Goal: Information Seeking & Learning: Learn about a topic

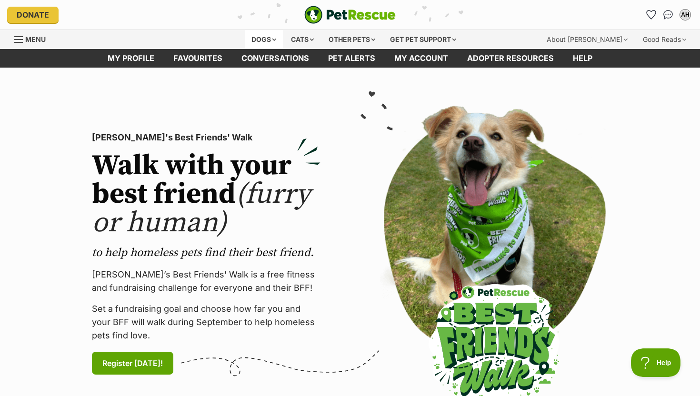
click at [267, 34] on div "Dogs" at bounding box center [264, 39] width 38 height 19
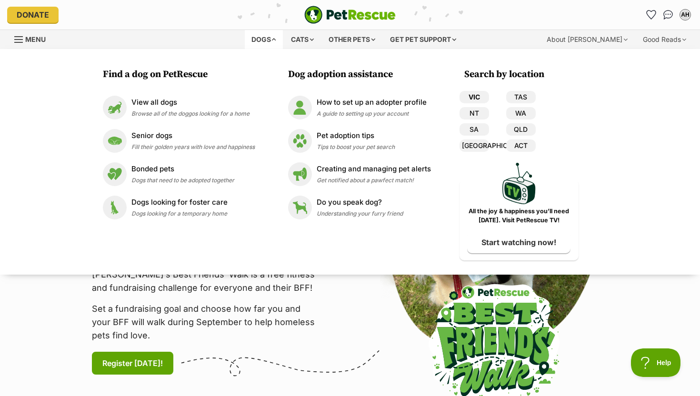
click at [481, 96] on link "VIC" at bounding box center [474, 97] width 30 height 12
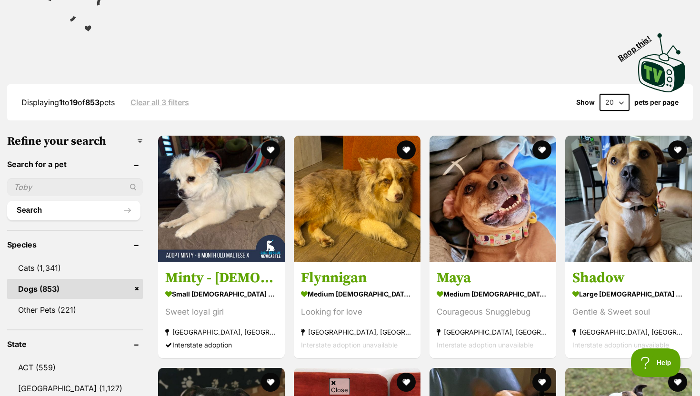
scroll to position [250, 0]
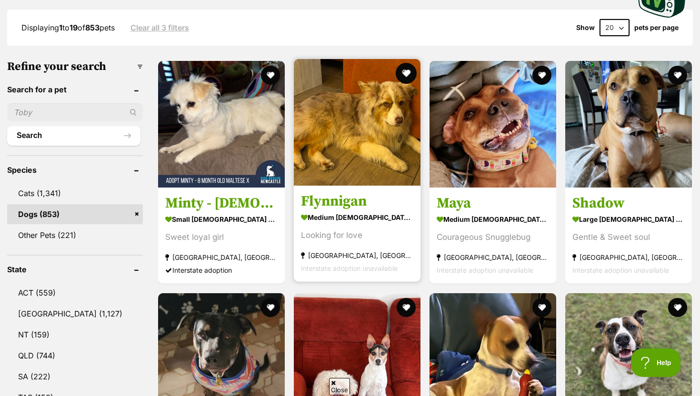
click at [402, 67] on button "favourite" at bounding box center [406, 73] width 21 height 21
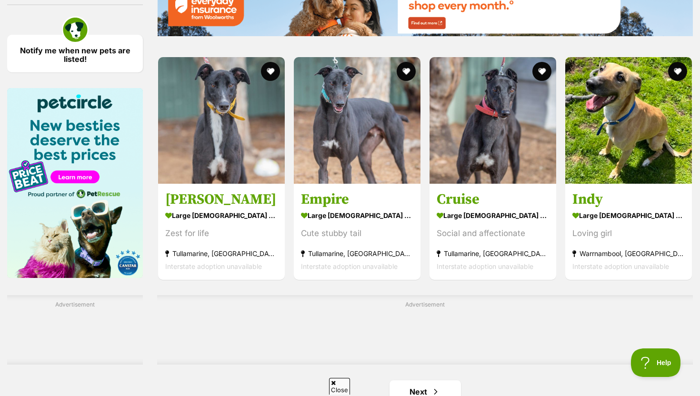
scroll to position [1643, 0]
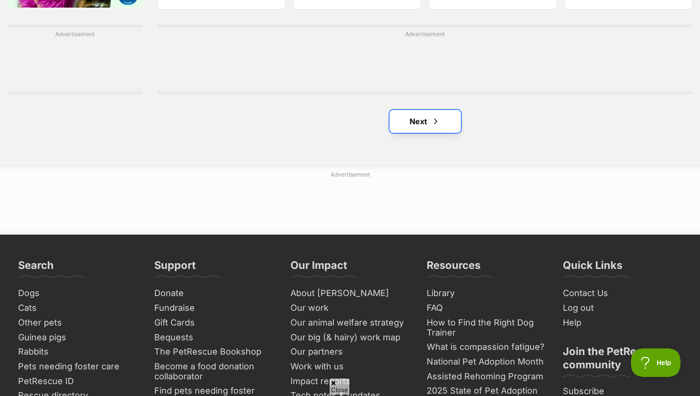
click at [418, 123] on link "Next" at bounding box center [424, 121] width 71 height 23
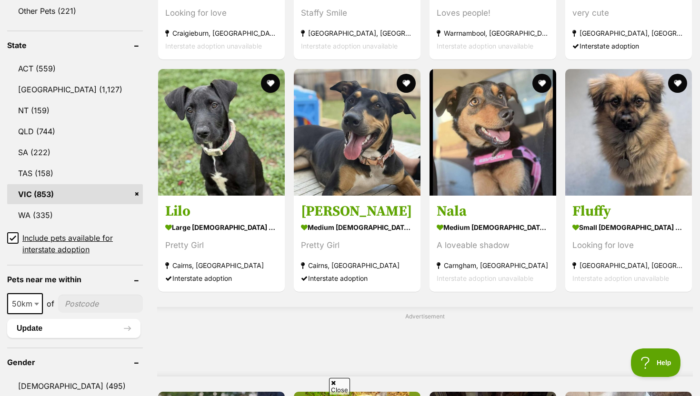
scroll to position [475, 0]
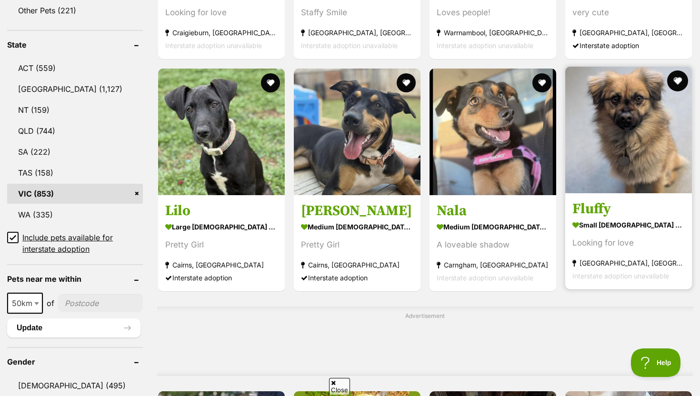
click at [681, 77] on button "favourite" at bounding box center [677, 80] width 21 height 21
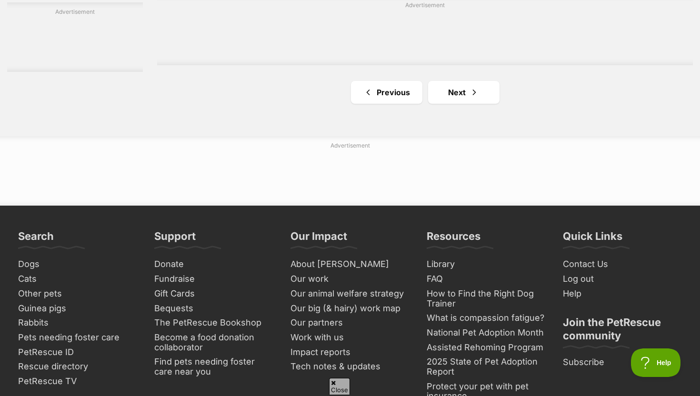
scroll to position [1672, 0]
click at [470, 89] on span "Next page" at bounding box center [474, 92] width 10 height 11
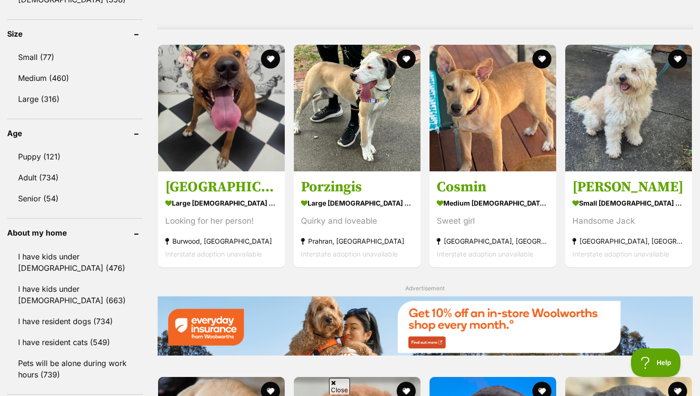
scroll to position [882, 0]
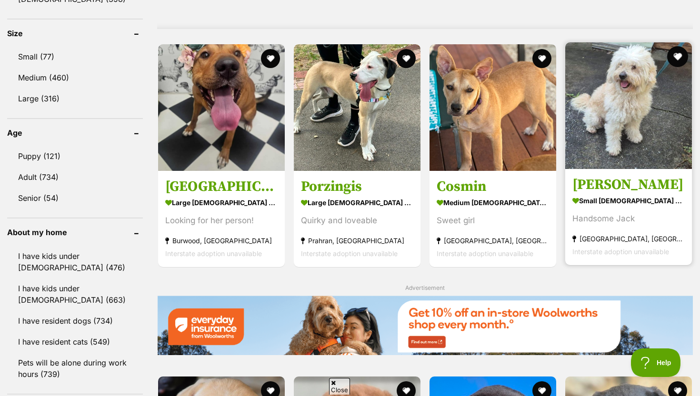
click at [671, 50] on button "favourite" at bounding box center [677, 56] width 21 height 21
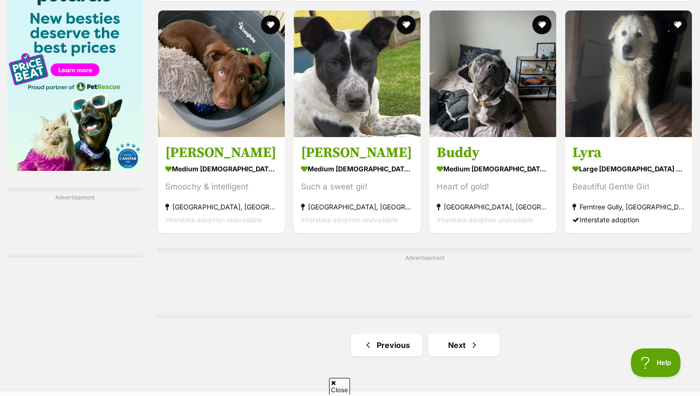
scroll to position [1479, 0]
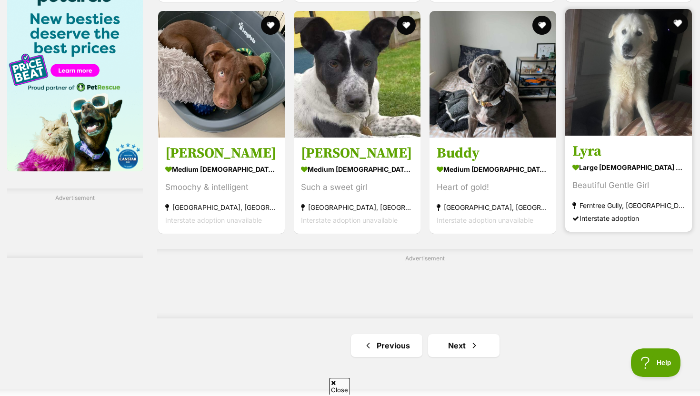
click at [677, 22] on button "favourite" at bounding box center [677, 23] width 21 height 21
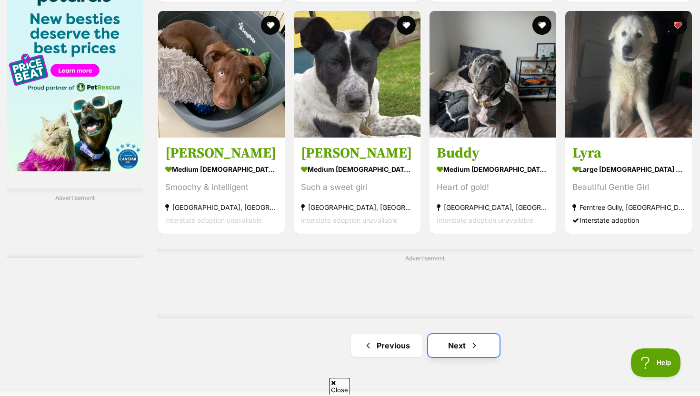
click at [460, 349] on link "Next" at bounding box center [463, 345] width 71 height 23
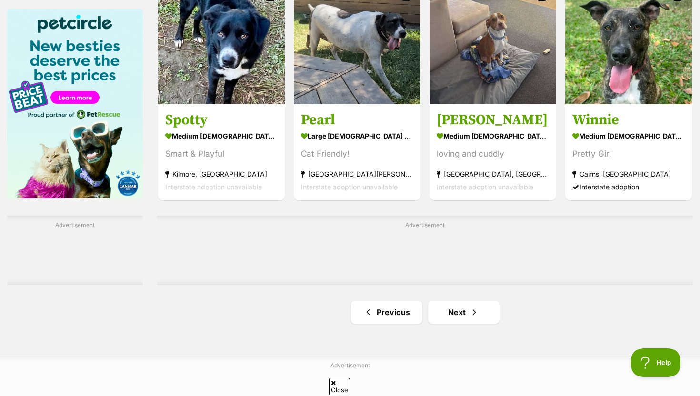
scroll to position [1584, 0]
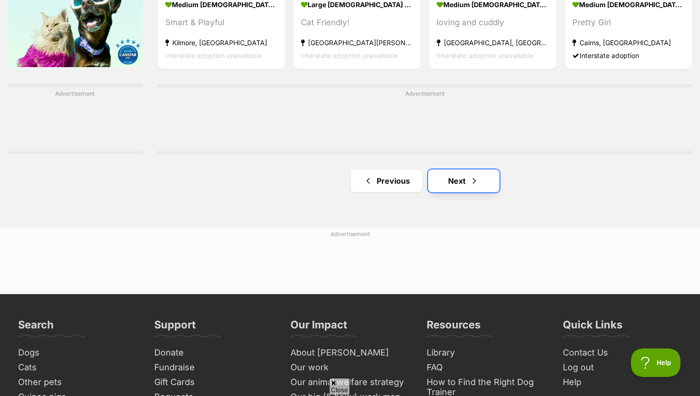
click at [475, 178] on span "Next page" at bounding box center [474, 180] width 10 height 11
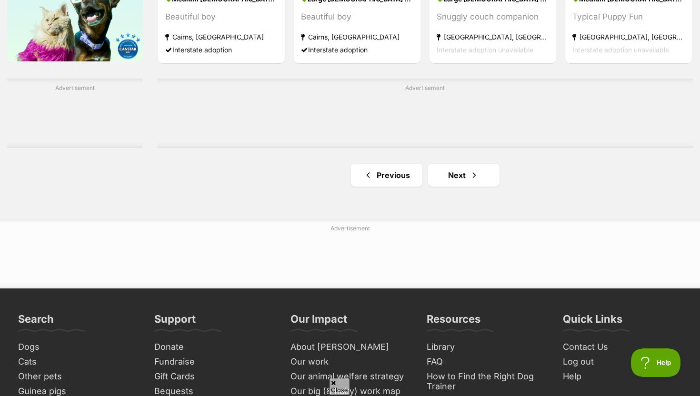
scroll to position [1589, 0]
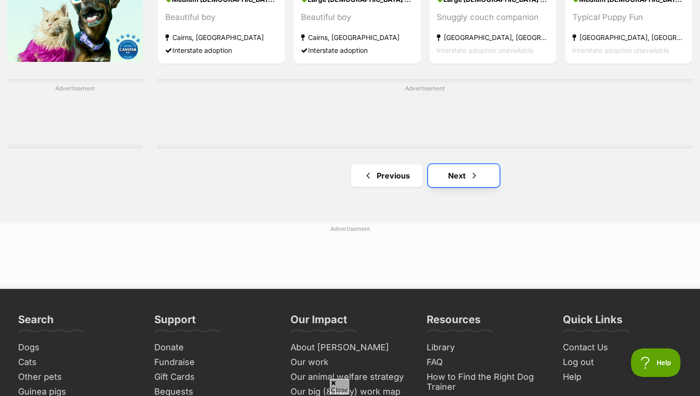
click at [468, 175] on link "Next" at bounding box center [463, 175] width 71 height 23
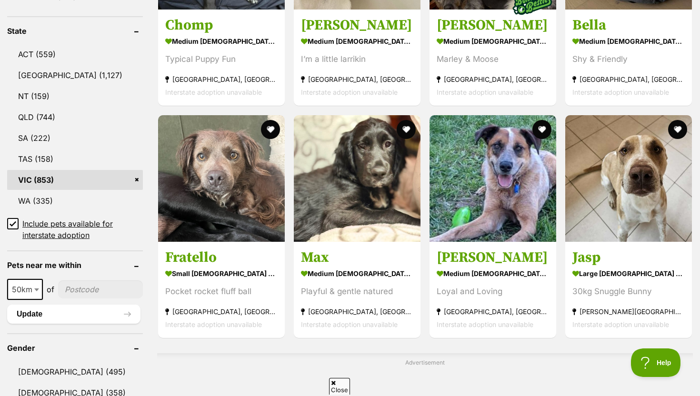
scroll to position [492, 0]
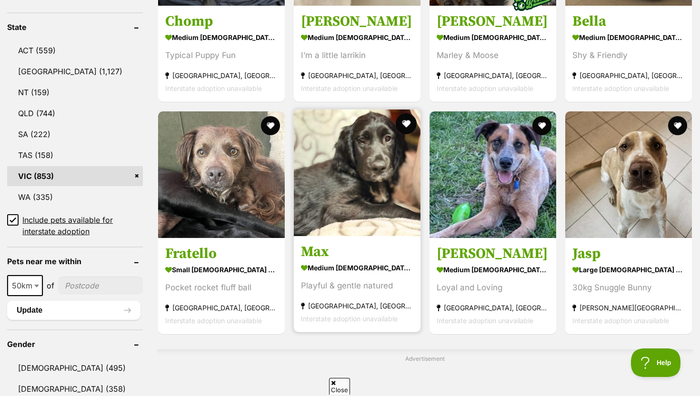
click at [402, 120] on button "favourite" at bounding box center [406, 123] width 21 height 21
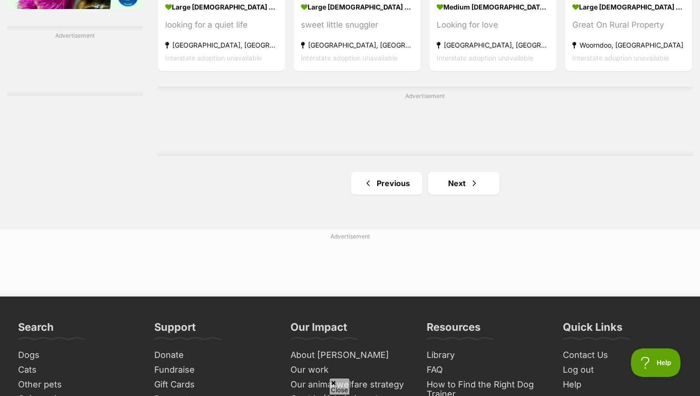
scroll to position [1643, 0]
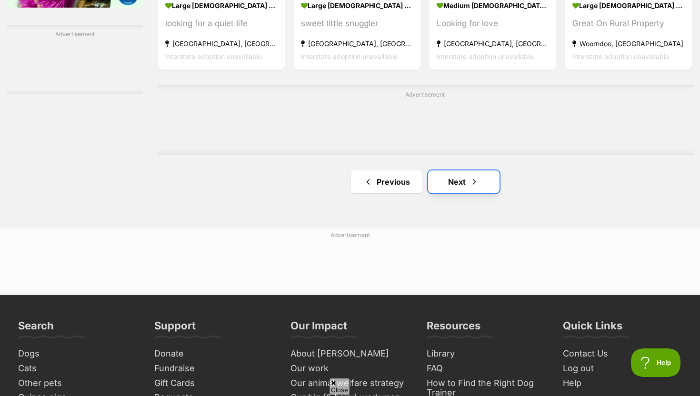
click at [458, 181] on link "Next" at bounding box center [463, 181] width 71 height 23
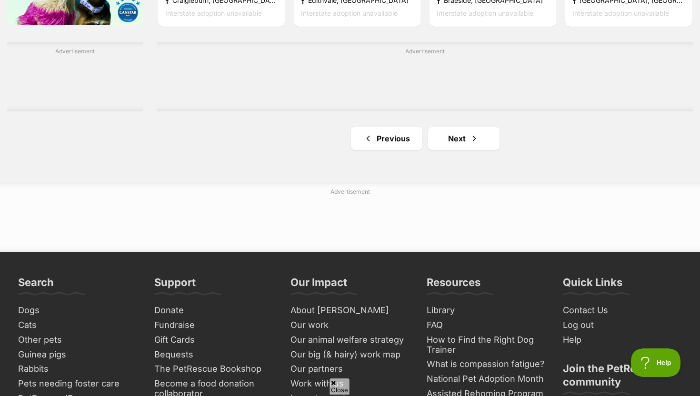
scroll to position [1626, 0]
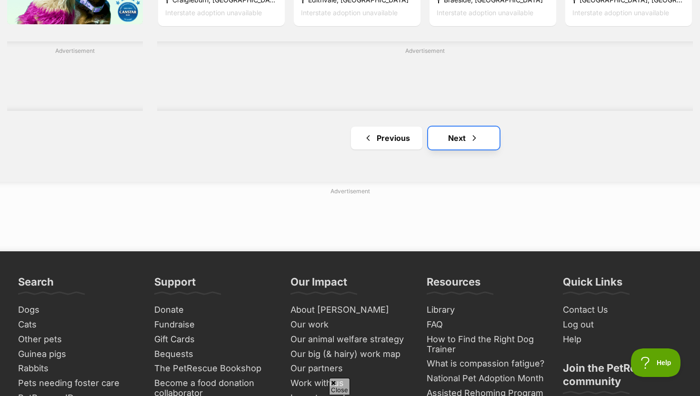
click at [481, 131] on link "Next" at bounding box center [463, 138] width 71 height 23
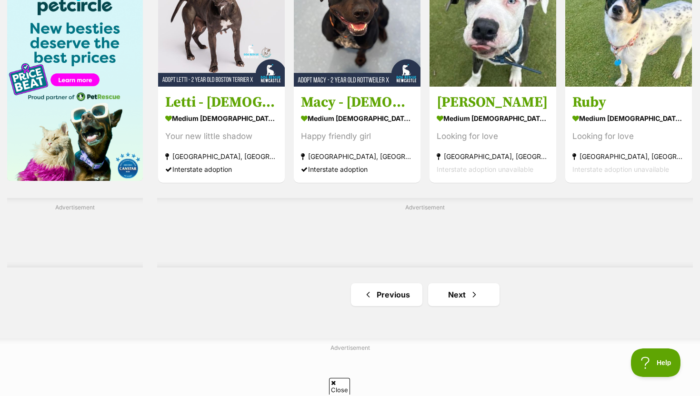
scroll to position [1471, 0]
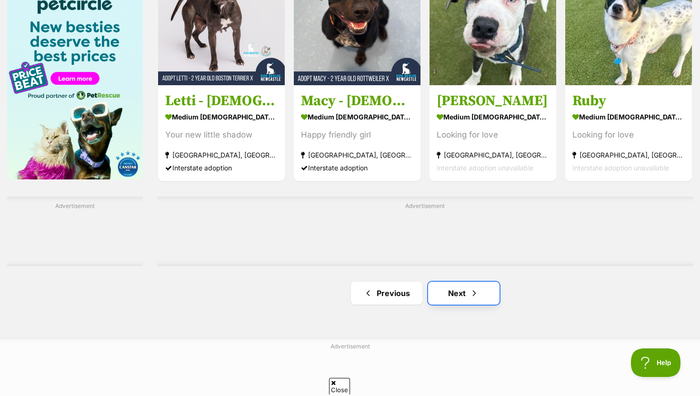
click at [465, 297] on link "Next" at bounding box center [463, 293] width 71 height 23
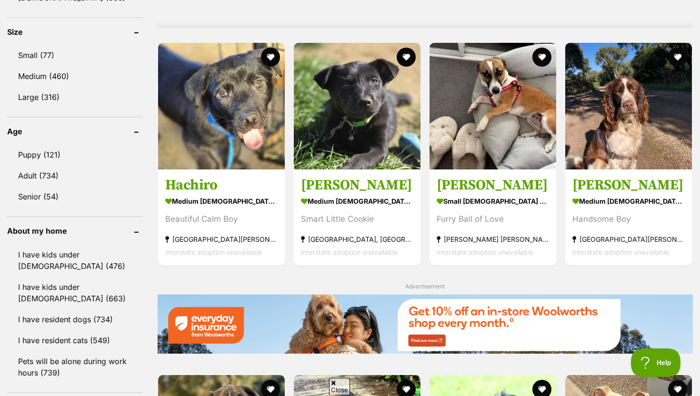
scroll to position [884, 0]
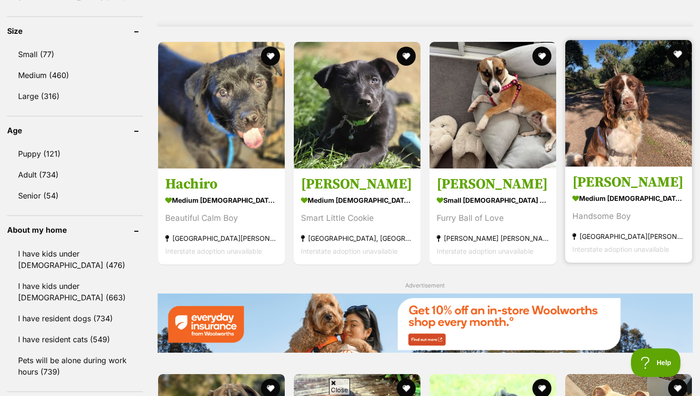
click at [676, 48] on button "favourite" at bounding box center [677, 54] width 21 height 21
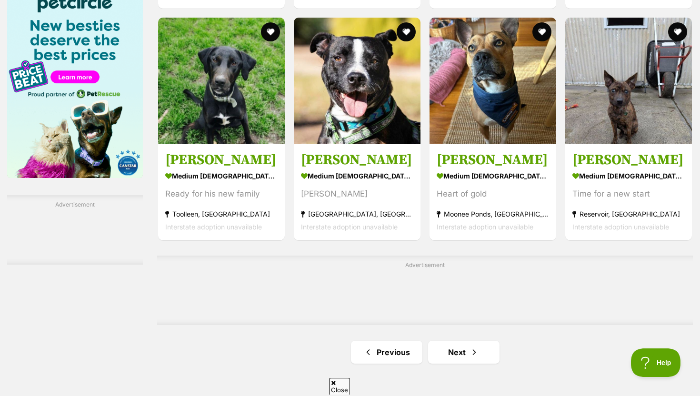
scroll to position [1476, 0]
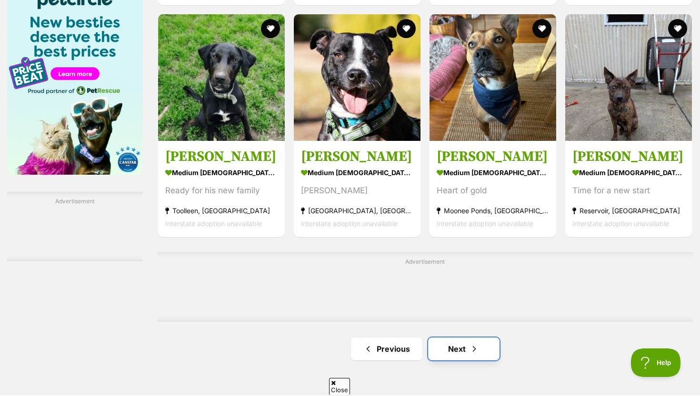
click at [462, 347] on link "Next" at bounding box center [463, 348] width 71 height 23
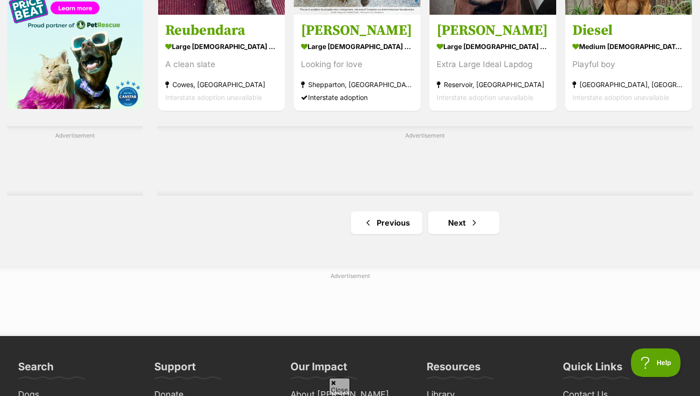
scroll to position [1542, 0]
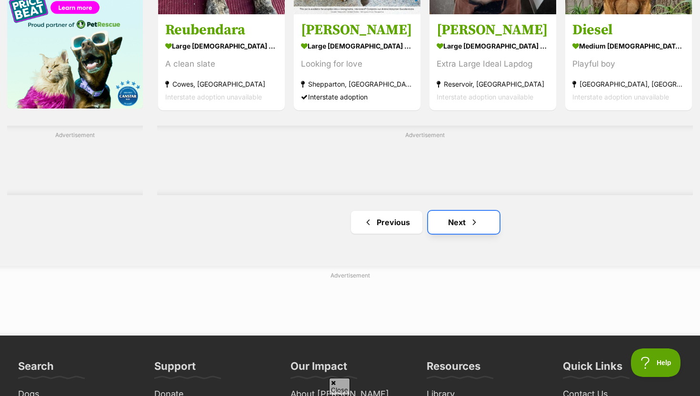
click at [463, 220] on link "Next" at bounding box center [463, 222] width 71 height 23
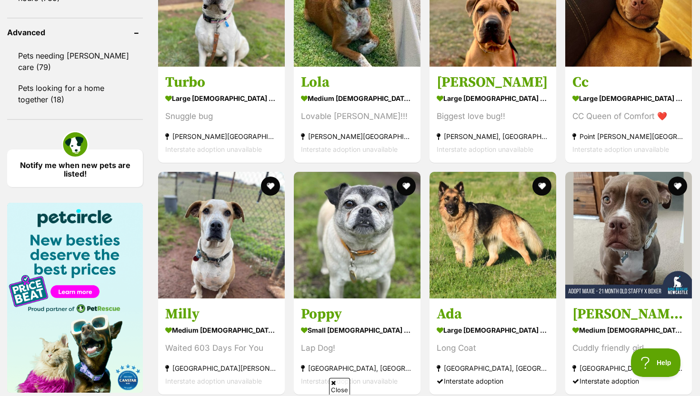
scroll to position [1390, 0]
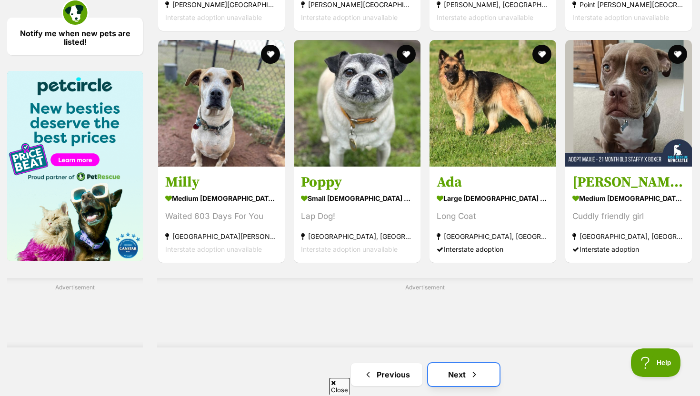
click at [456, 373] on link "Next" at bounding box center [463, 374] width 71 height 23
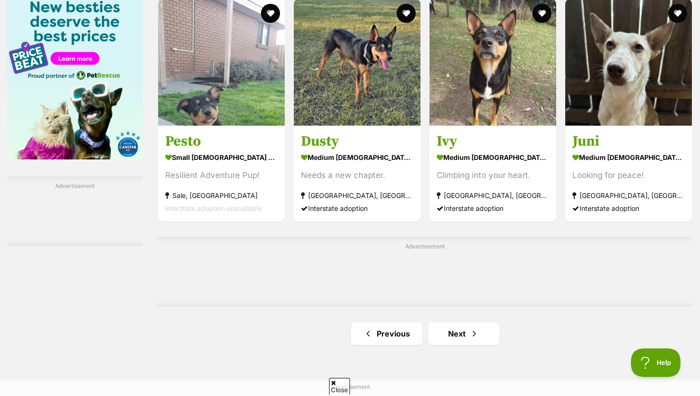
scroll to position [1492, 0]
click at [473, 338] on span "Next page" at bounding box center [474, 332] width 10 height 11
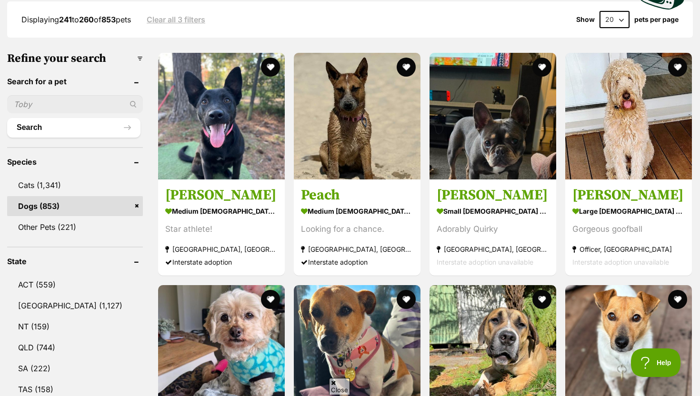
scroll to position [259, 0]
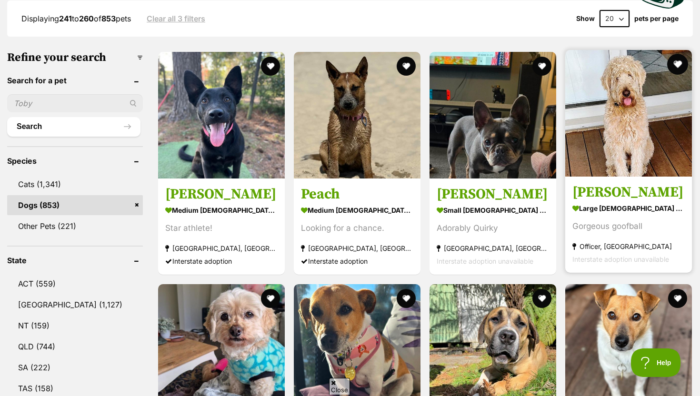
click at [677, 65] on button "favourite" at bounding box center [677, 64] width 21 height 21
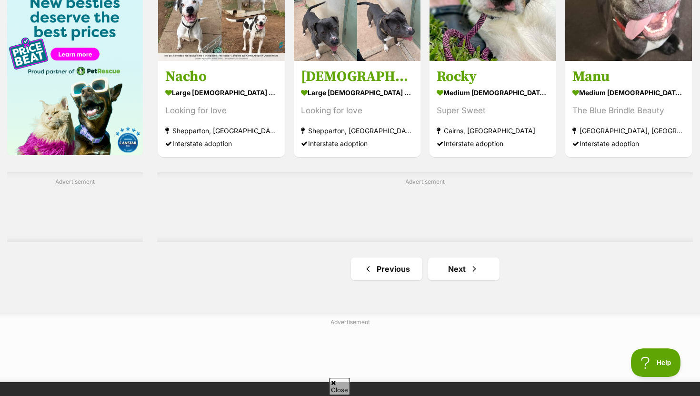
scroll to position [1507, 0]
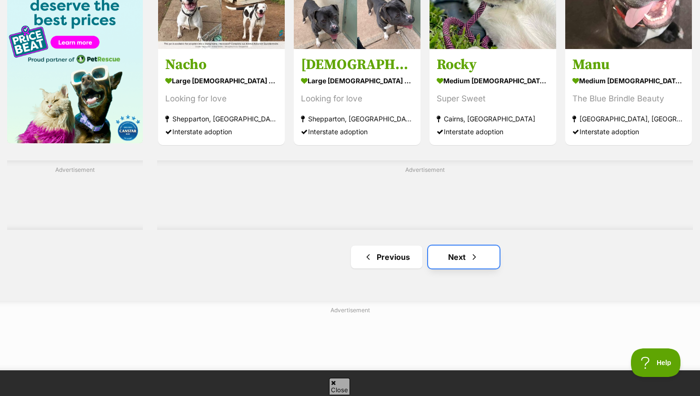
click at [472, 254] on span "Next page" at bounding box center [474, 256] width 10 height 11
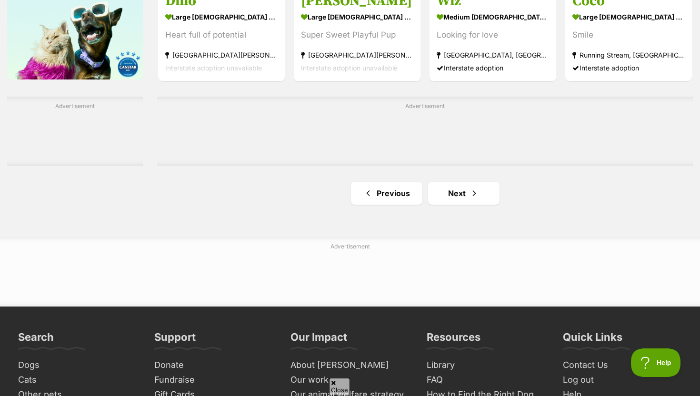
scroll to position [1572, 0]
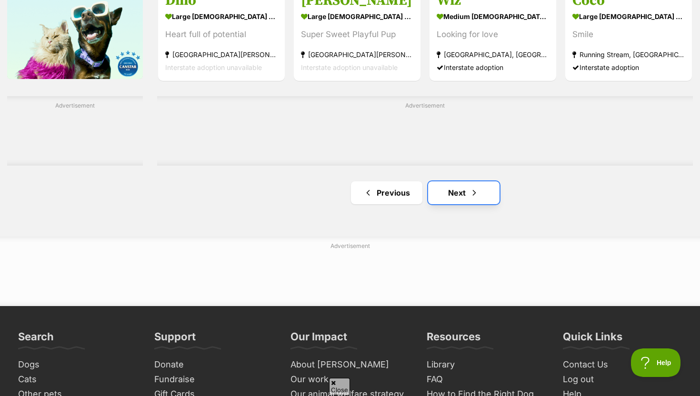
click at [458, 195] on link "Next" at bounding box center [463, 192] width 71 height 23
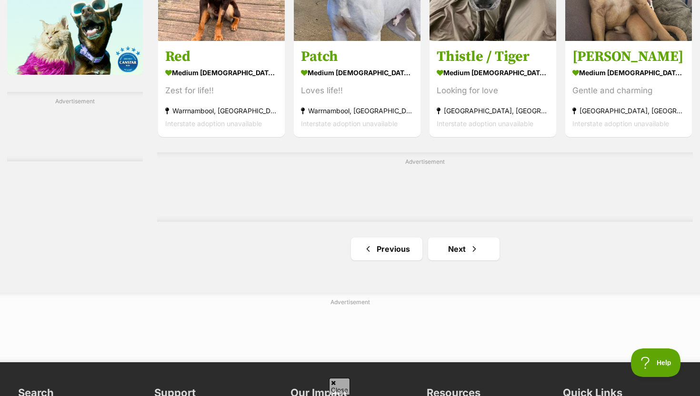
scroll to position [1610, 0]
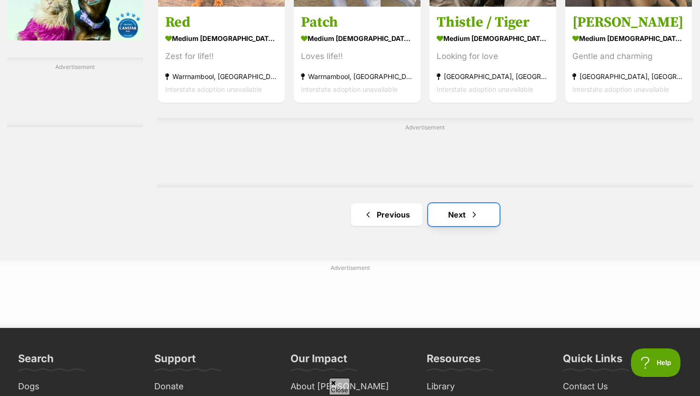
click at [462, 218] on link "Next" at bounding box center [463, 214] width 71 height 23
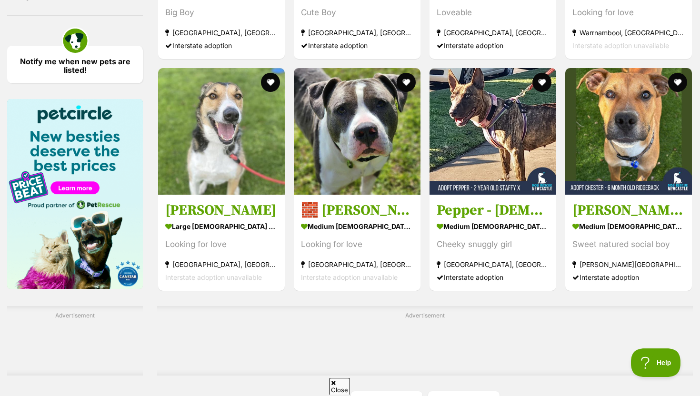
scroll to position [1552, 0]
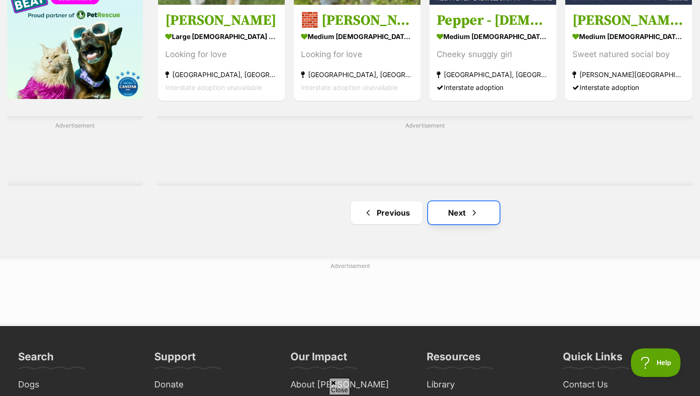
click at [465, 210] on link "Next" at bounding box center [463, 212] width 71 height 23
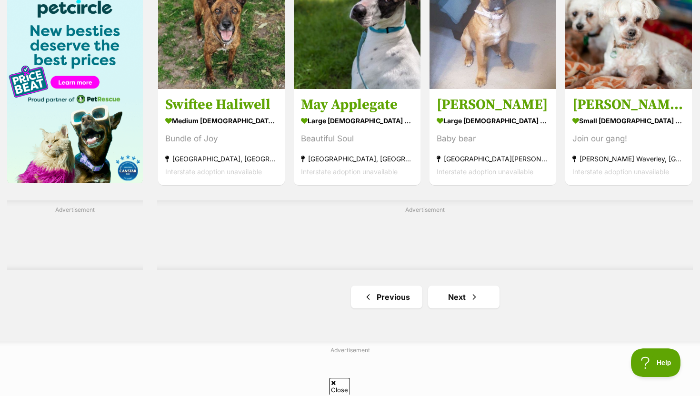
scroll to position [1478, 0]
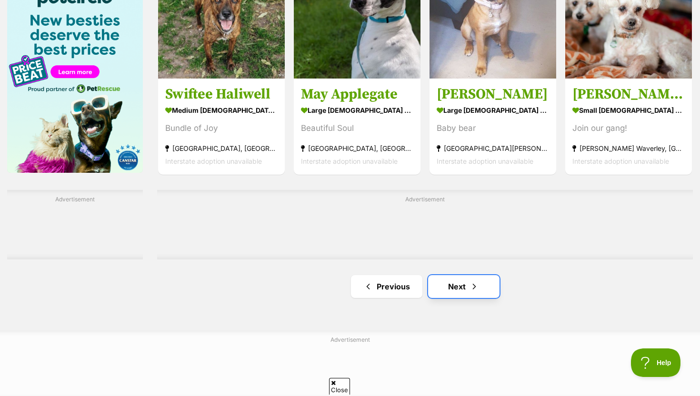
click at [480, 285] on link "Next" at bounding box center [463, 286] width 71 height 23
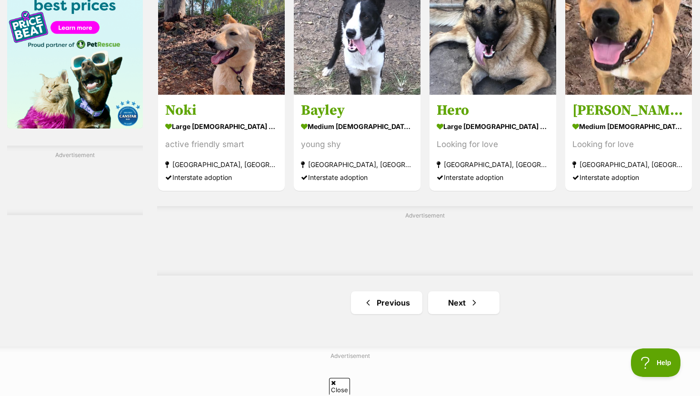
scroll to position [1524, 0]
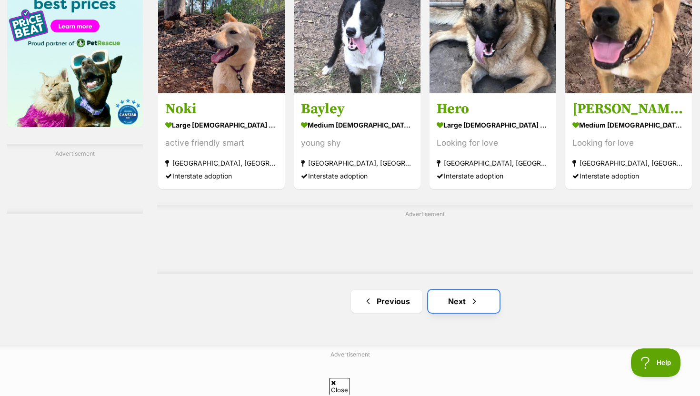
click at [466, 302] on link "Next" at bounding box center [463, 301] width 71 height 23
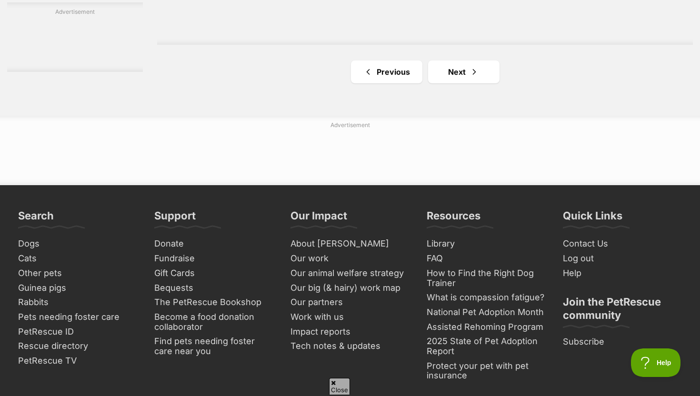
scroll to position [1692, 0]
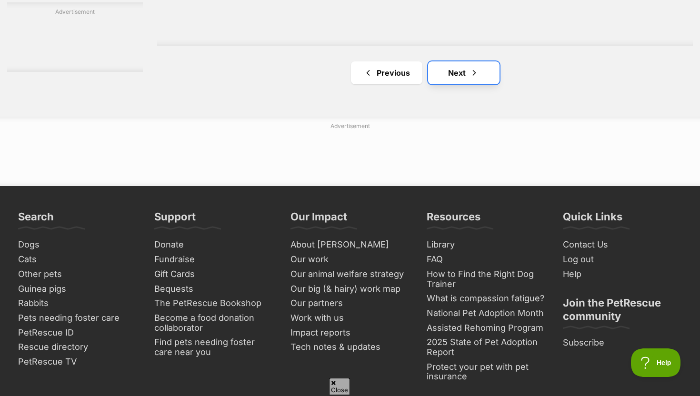
click at [477, 79] on link "Next" at bounding box center [463, 72] width 71 height 23
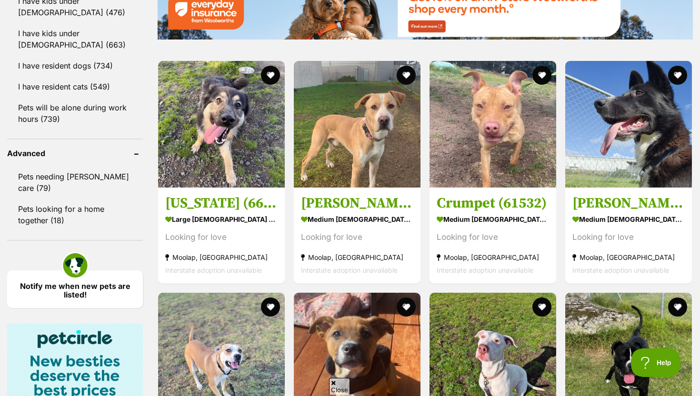
scroll to position [1137, 0]
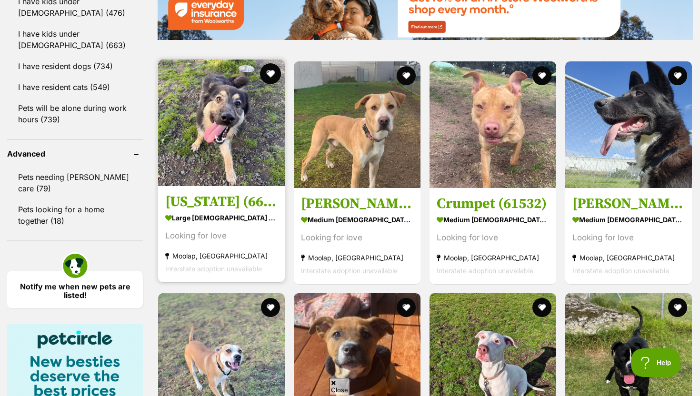
click at [265, 69] on button "favourite" at bounding box center [270, 73] width 21 height 21
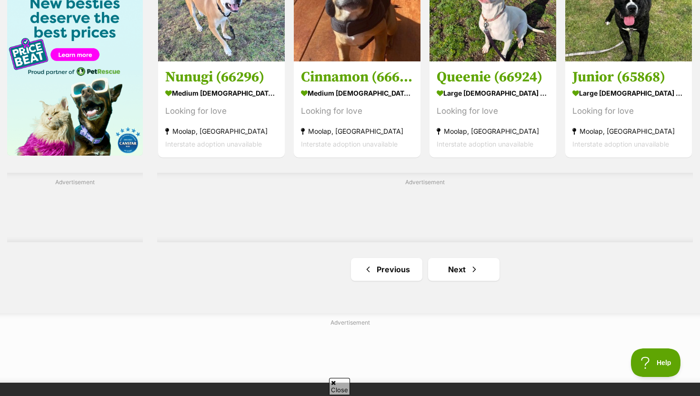
scroll to position [1508, 0]
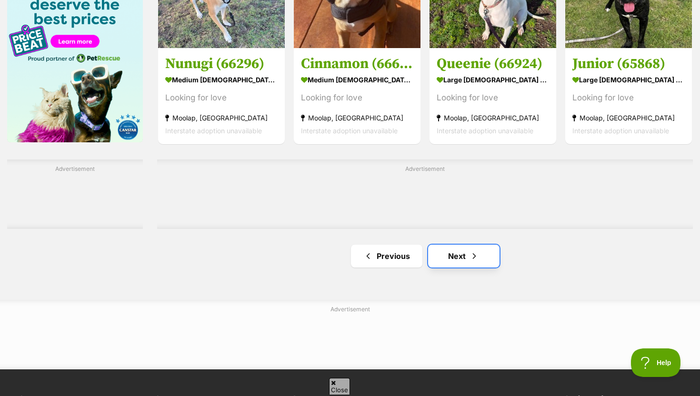
click at [480, 256] on link "Next" at bounding box center [463, 256] width 71 height 23
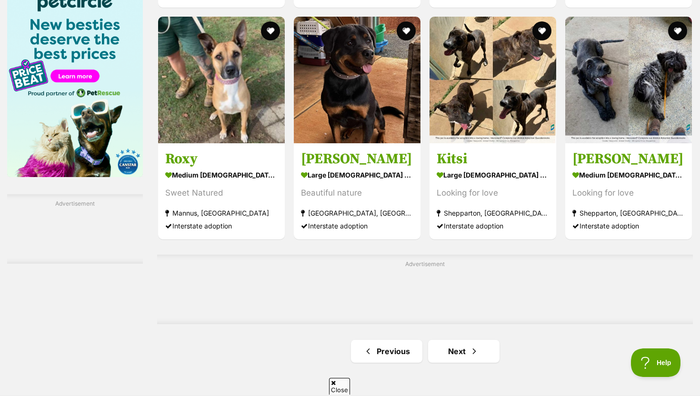
scroll to position [1475, 0]
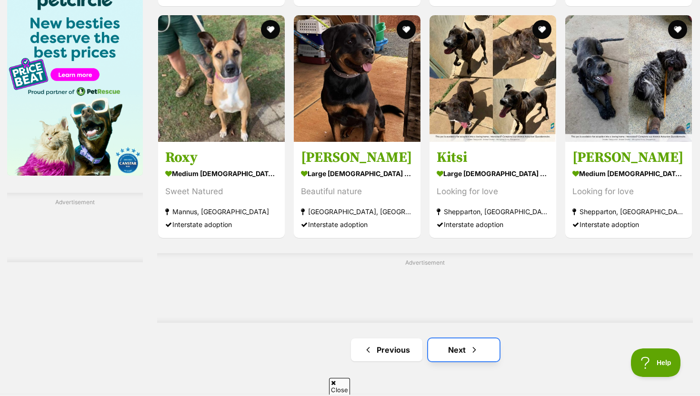
click at [462, 343] on link "Next" at bounding box center [463, 349] width 71 height 23
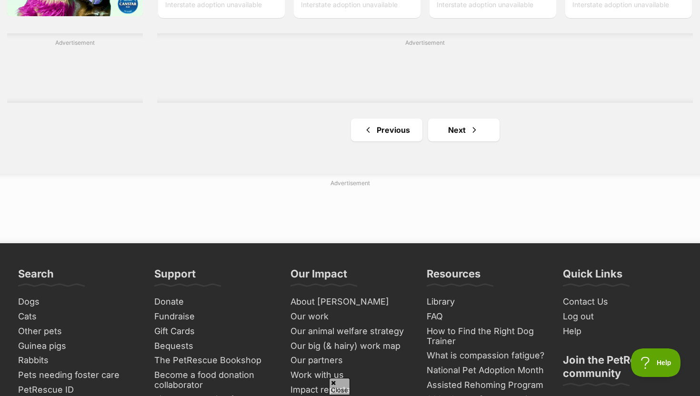
scroll to position [1636, 0]
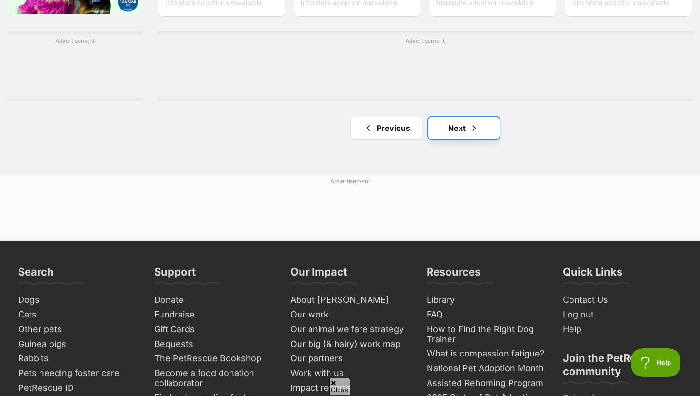
click at [462, 132] on link "Next" at bounding box center [463, 128] width 71 height 23
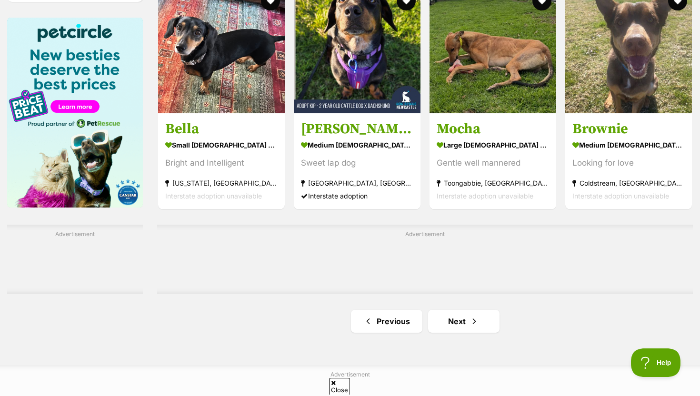
scroll to position [1444, 0]
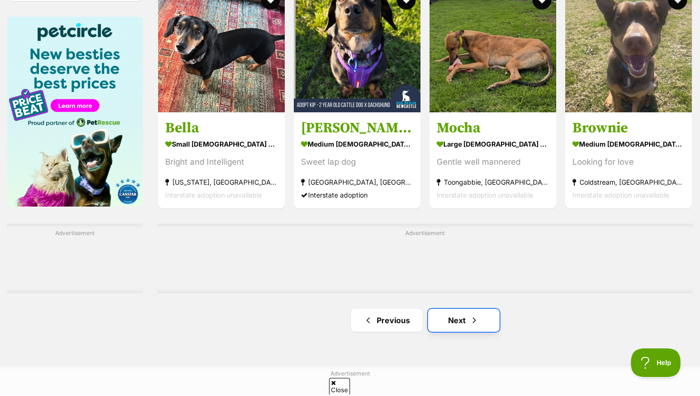
click at [462, 324] on link "Next" at bounding box center [463, 320] width 71 height 23
